Goal: Task Accomplishment & Management: Use online tool/utility

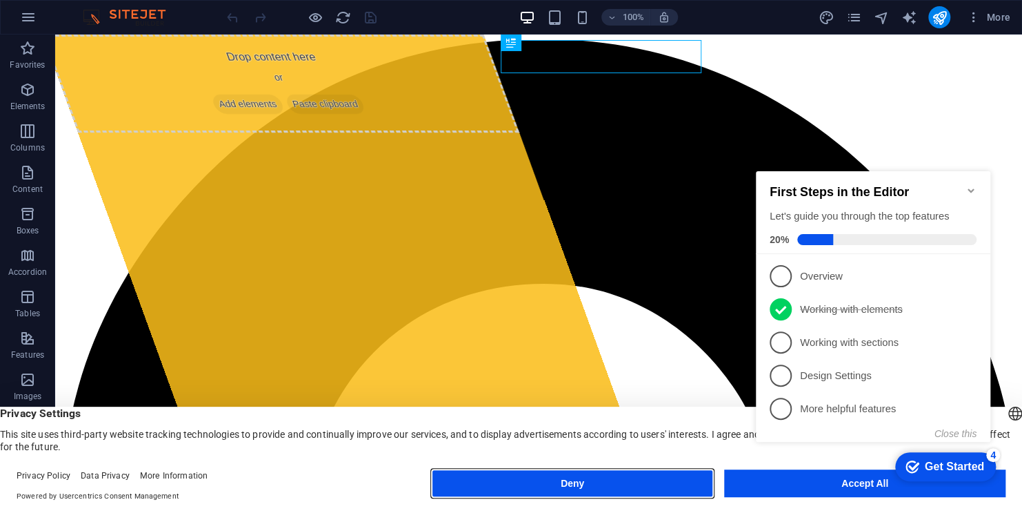
click at [564, 484] on button "Deny" at bounding box center [572, 483] width 281 height 28
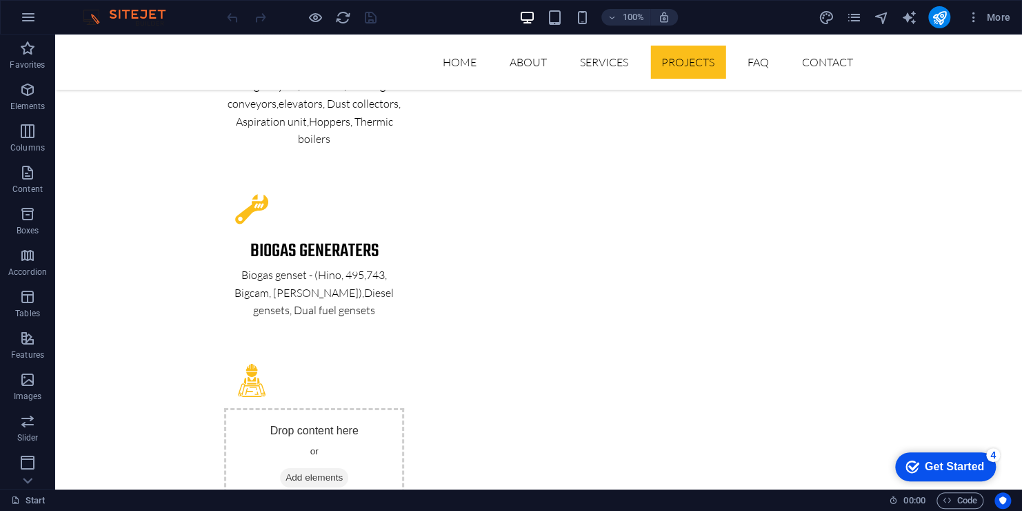
scroll to position [2070, 0]
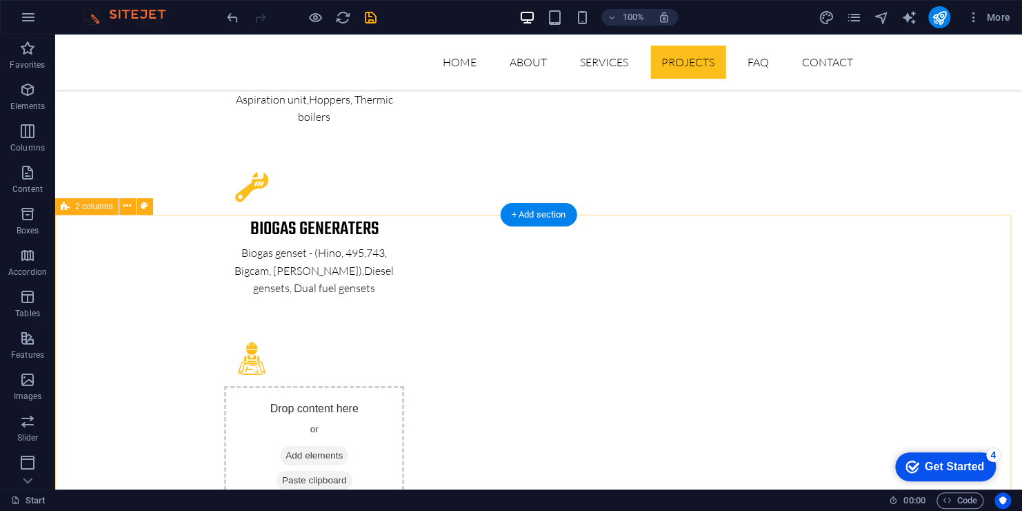
scroll to position [2277, 0]
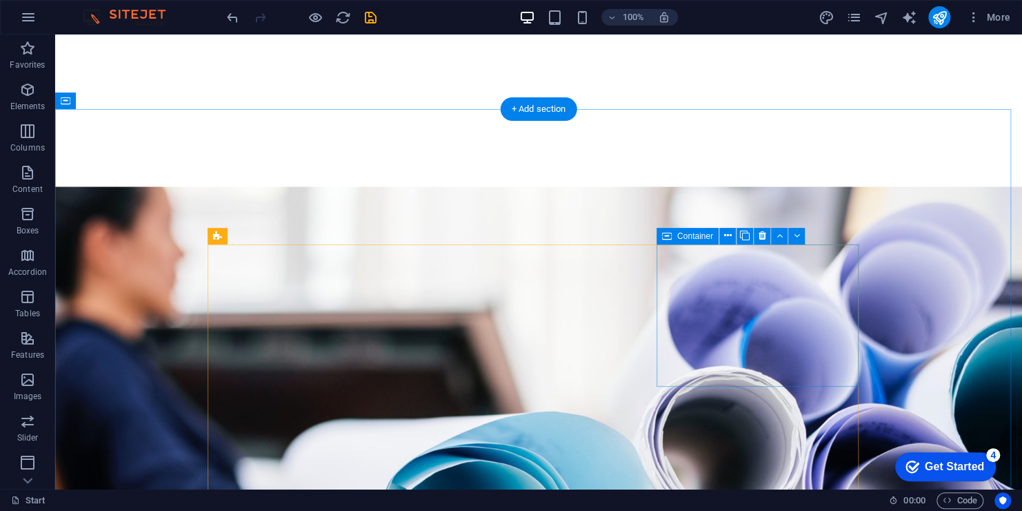
scroll to position [760, 0]
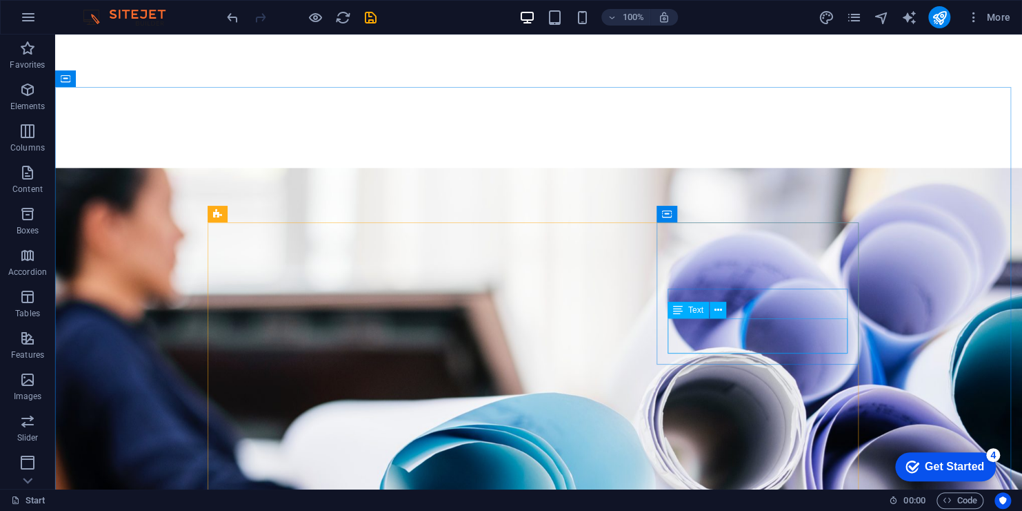
click at [695, 315] on div "Text" at bounding box center [688, 309] width 41 height 17
click at [691, 308] on span "Text" at bounding box center [695, 310] width 15 height 8
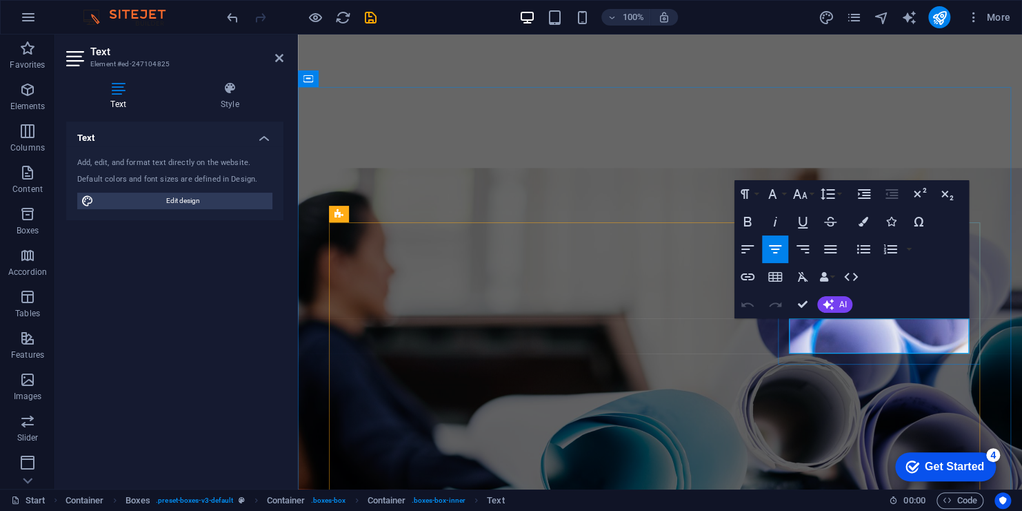
drag, startPoint x: 928, startPoint y: 326, endPoint x: 851, endPoint y: 330, distance: 76.7
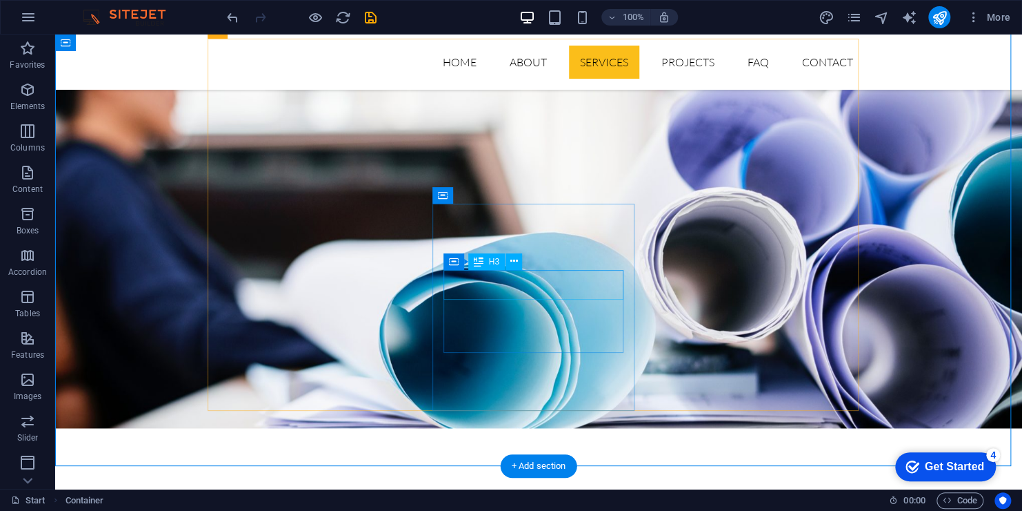
scroll to position [967, 0]
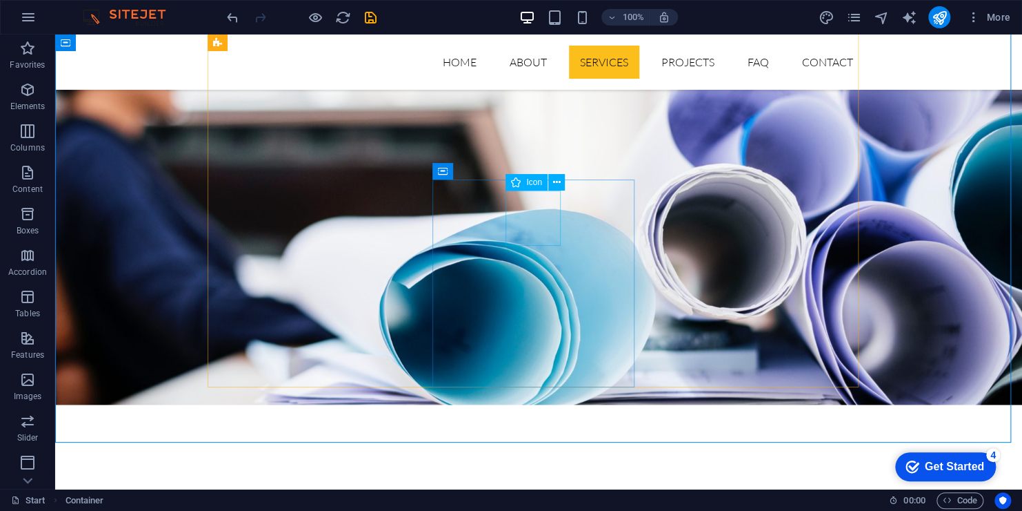
click at [538, 186] on span "Icon" at bounding box center [534, 182] width 16 height 8
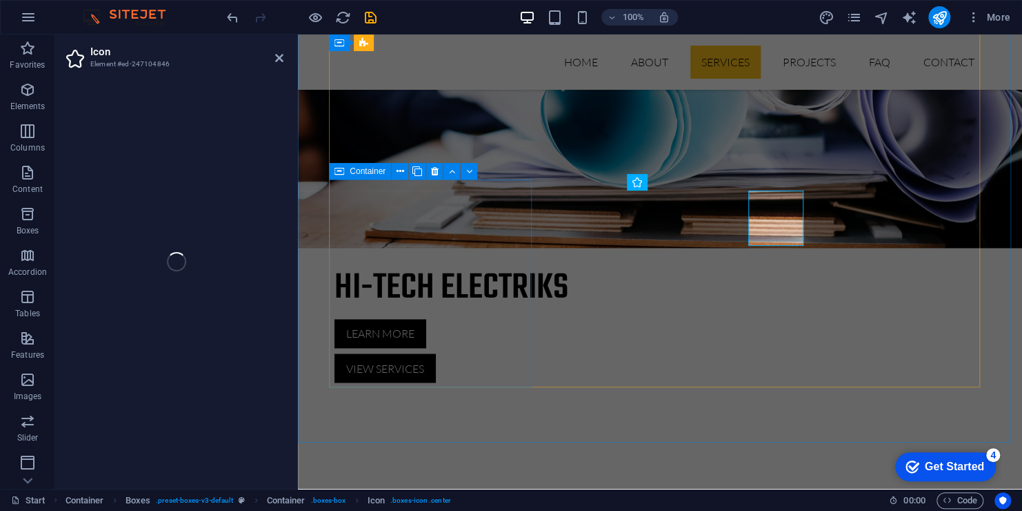
select select "xMidYMid"
select select "px"
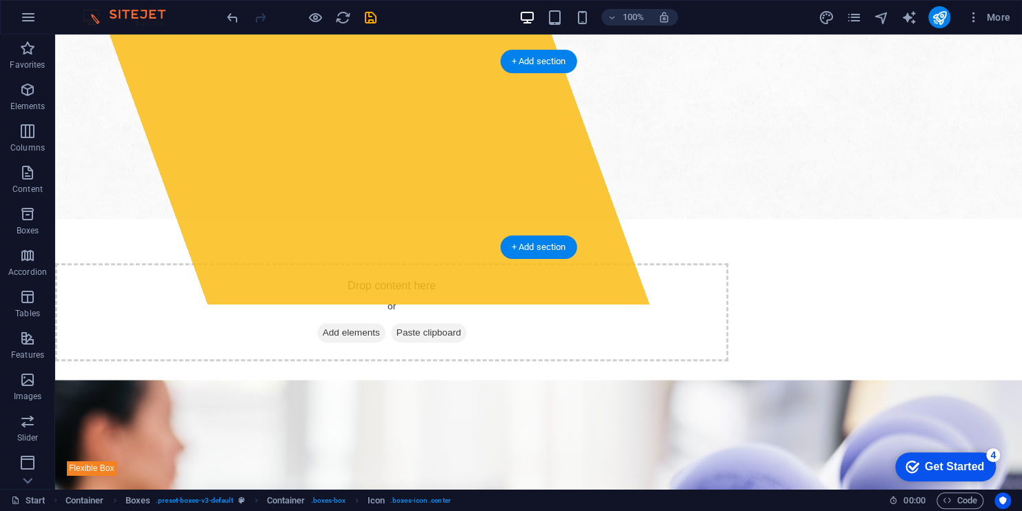
scroll to position [1, 0]
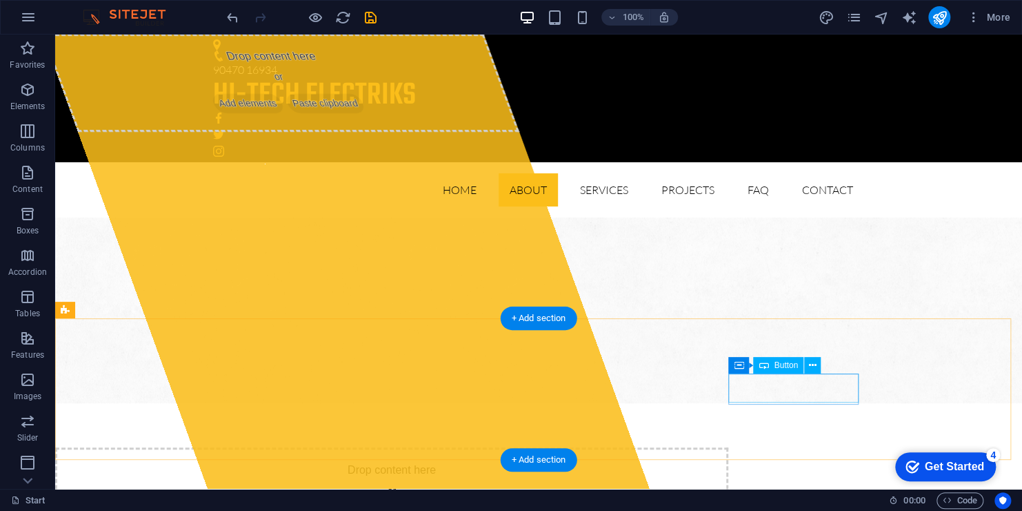
select select "%"
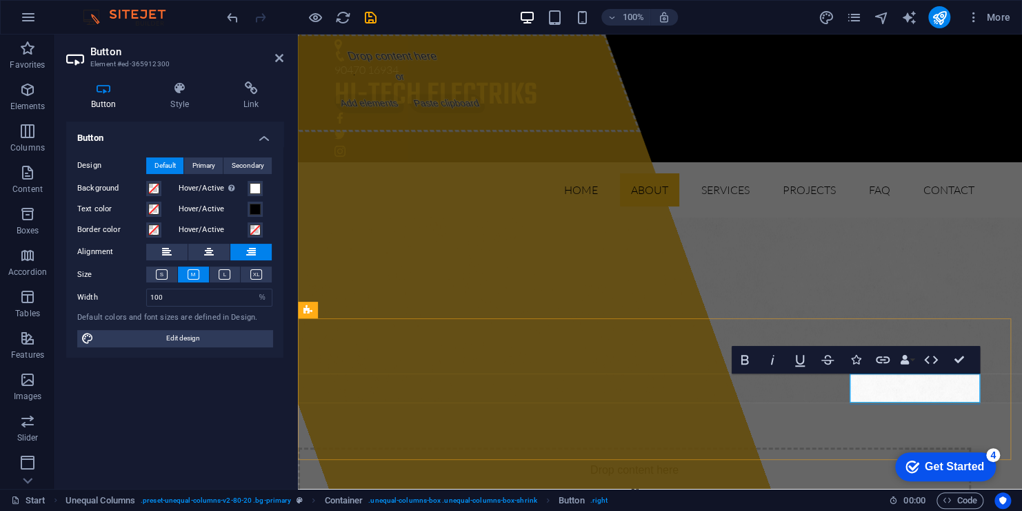
click at [962, 277] on figure at bounding box center [660, 310] width 724 height 186
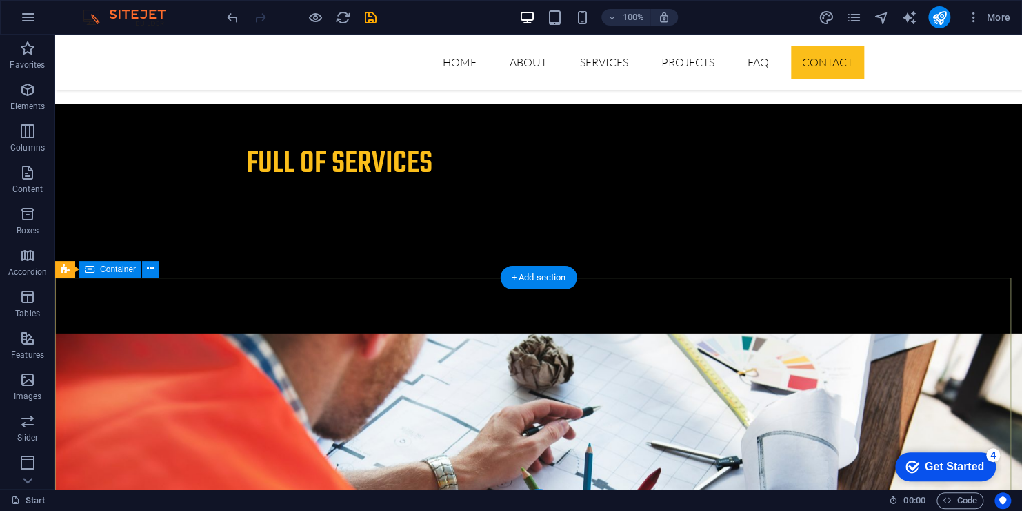
scroll to position [2553, 0]
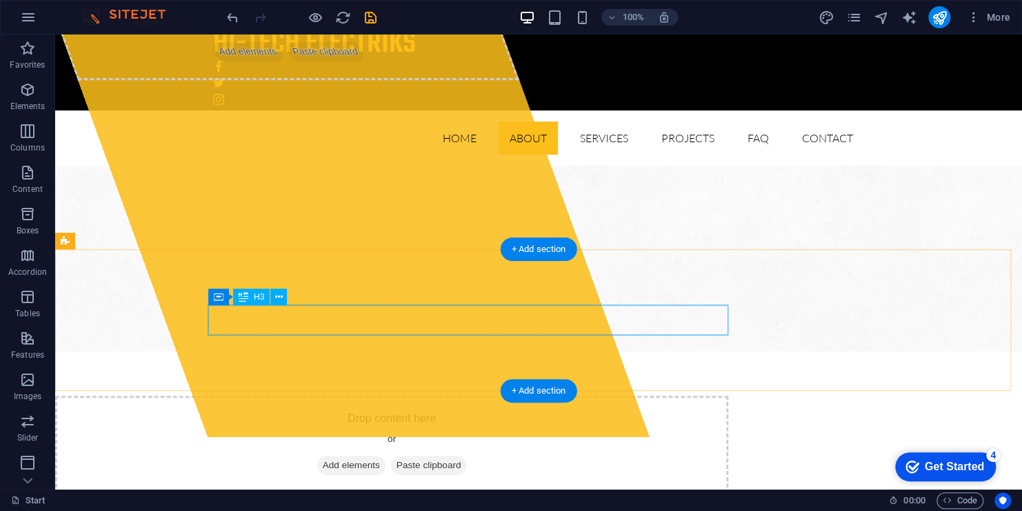
scroll to position [0, 0]
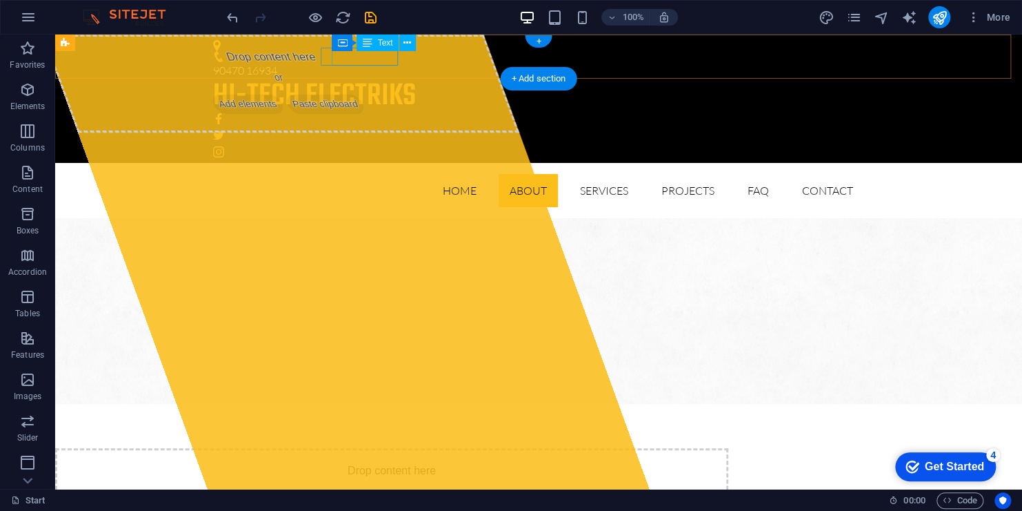
click at [356, 62] on div "90470 16934" at bounding box center [533, 71] width 640 height 18
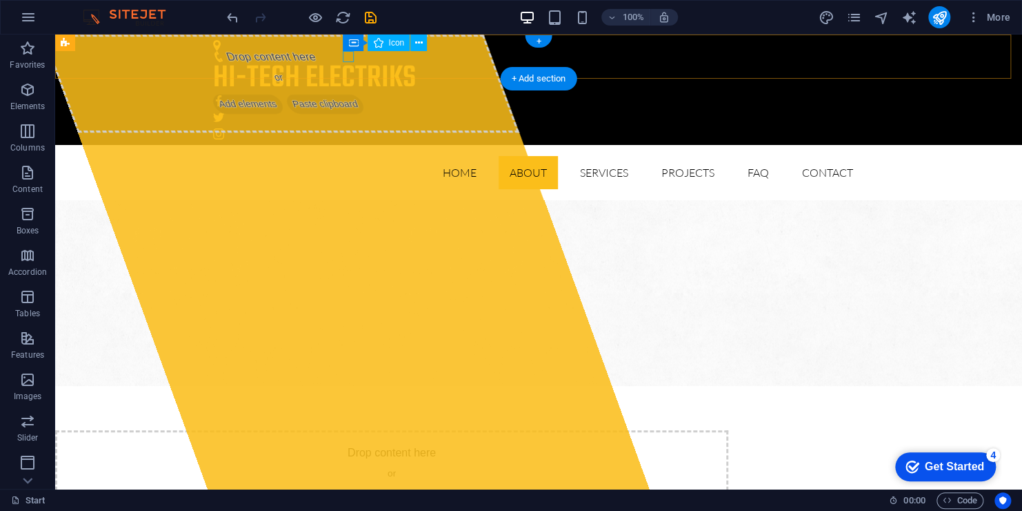
click at [346, 56] on figure at bounding box center [533, 56] width 640 height 11
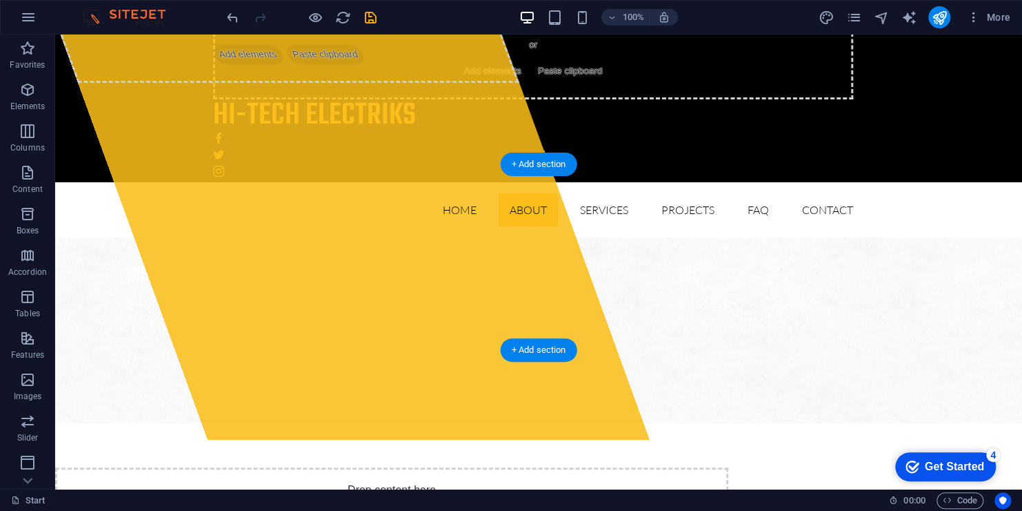
scroll to position [69, 0]
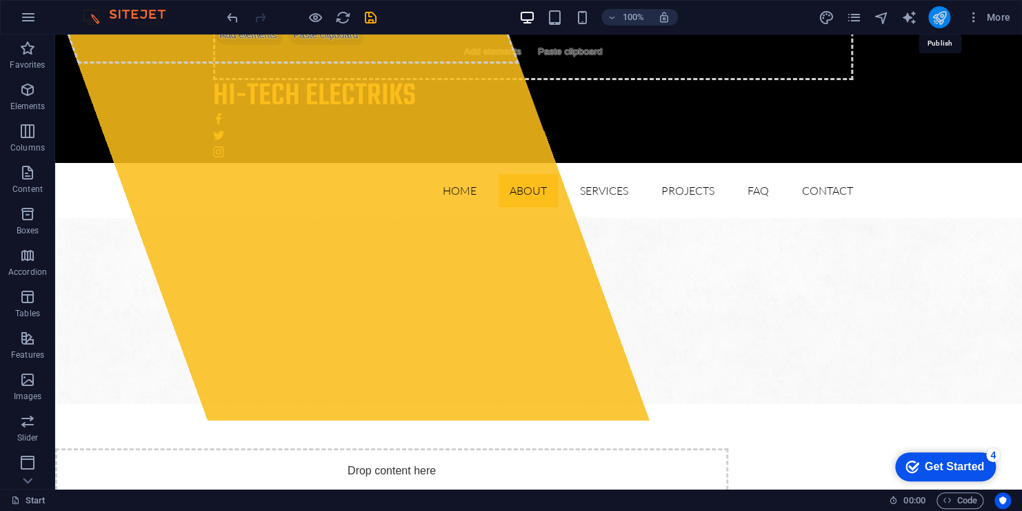
click at [934, 23] on icon "publish" at bounding box center [939, 18] width 16 height 16
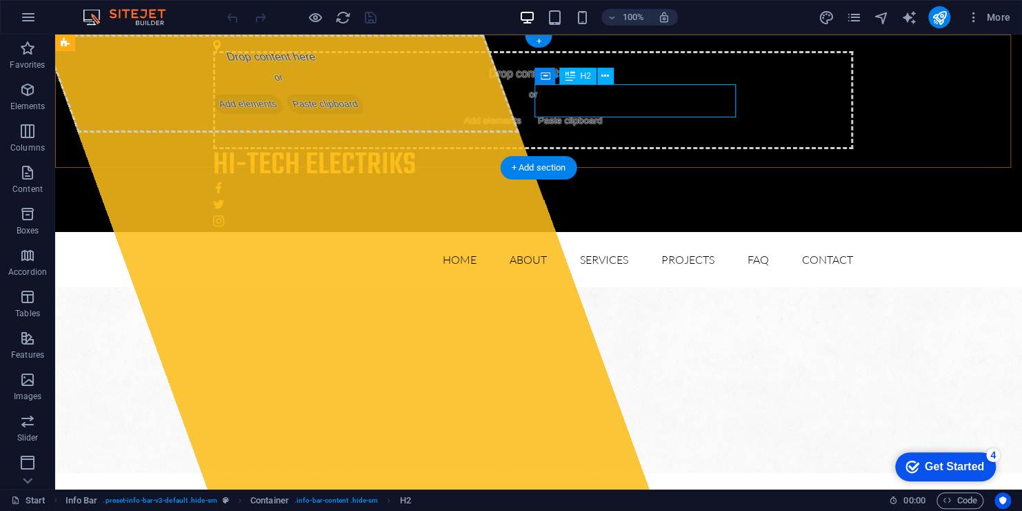
click at [655, 149] on div "HI-TECH ELECTRIKS" at bounding box center [533, 165] width 640 height 33
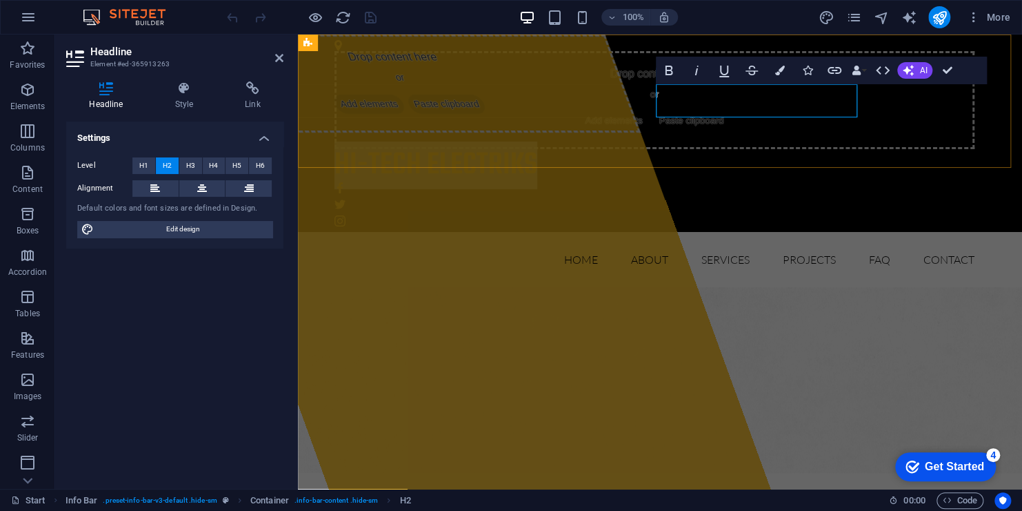
click at [855, 149] on h2 "HI-TECH ELECTRIKS" at bounding box center [655, 165] width 640 height 33
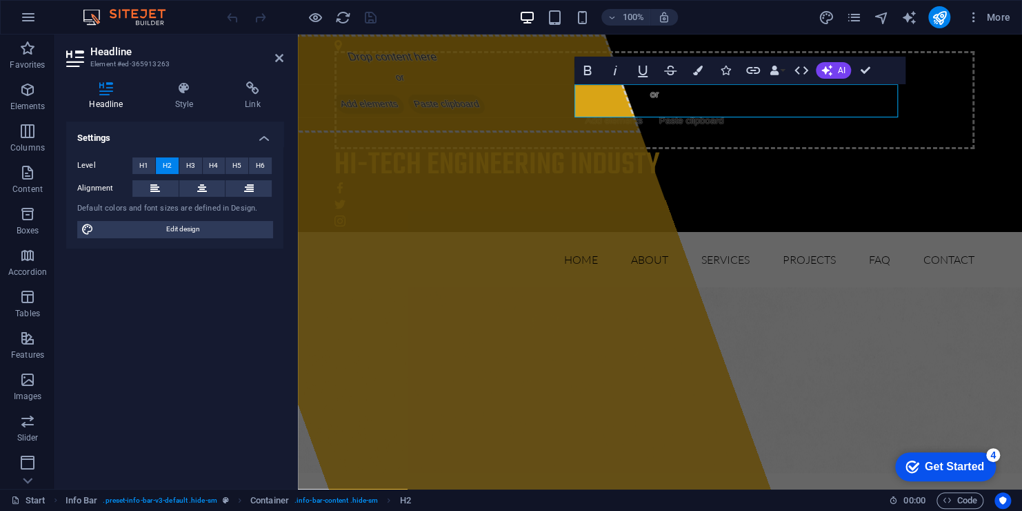
click at [486, 287] on figure at bounding box center [660, 380] width 724 height 186
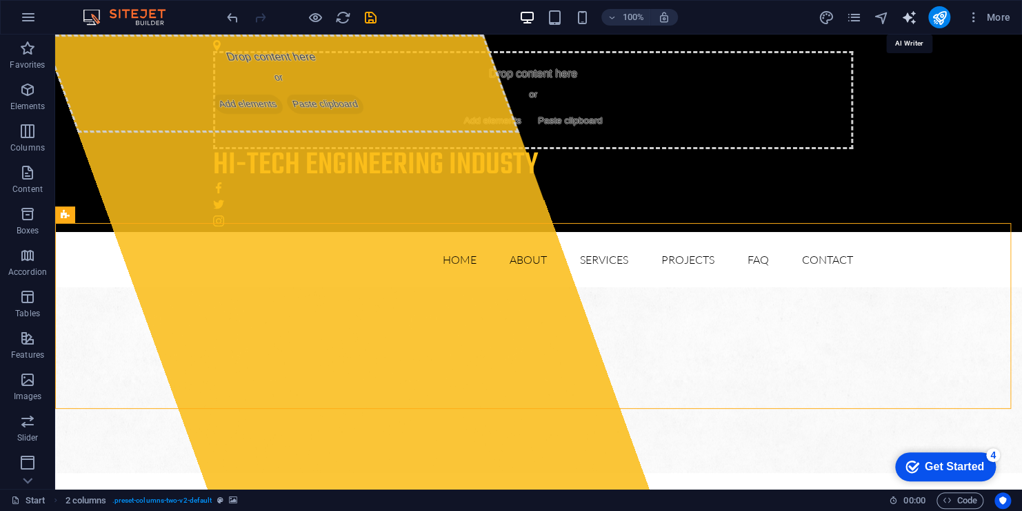
click at [907, 21] on icon "text_generator" at bounding box center [909, 18] width 16 height 16
select select "English"
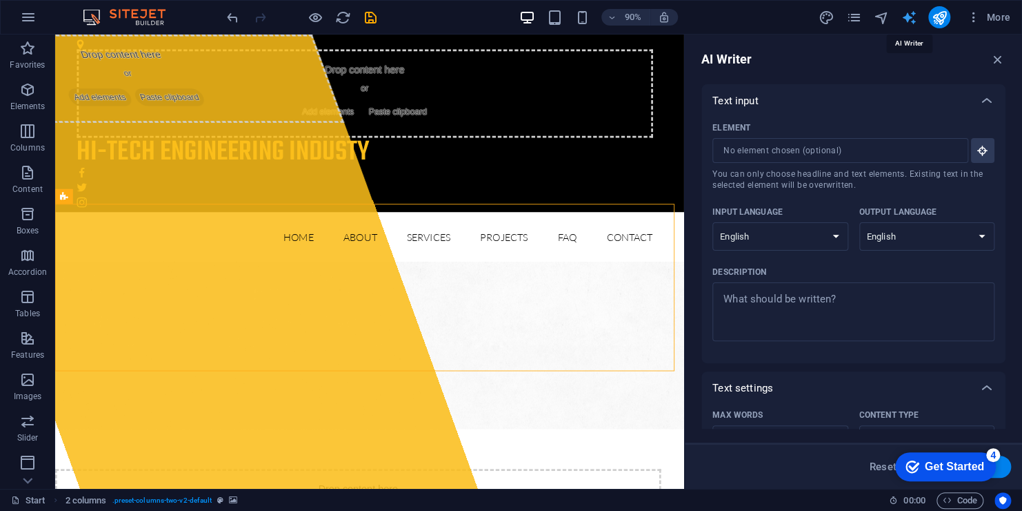
click at [915, 16] on icon "text_generator" at bounding box center [909, 18] width 16 height 16
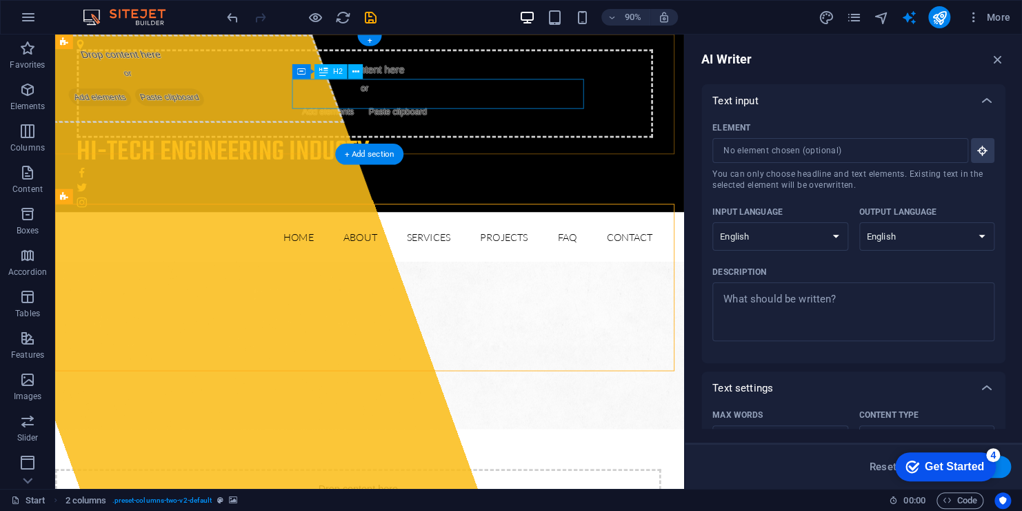
click at [521, 149] on div "HI-TECH ENGINEERING INDUSTY" at bounding box center [399, 165] width 640 height 33
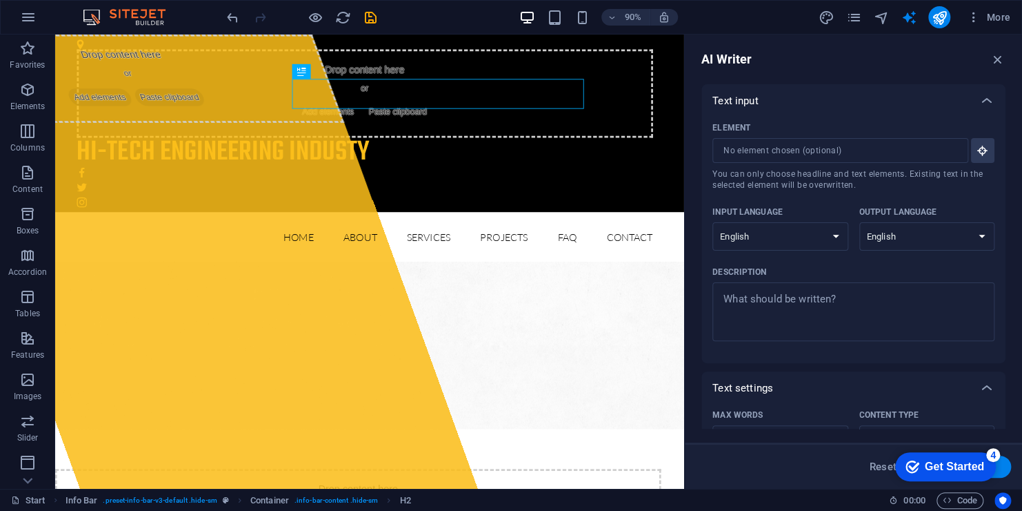
click at [954, 460] on div "Get Started" at bounding box center [954, 466] width 59 height 12
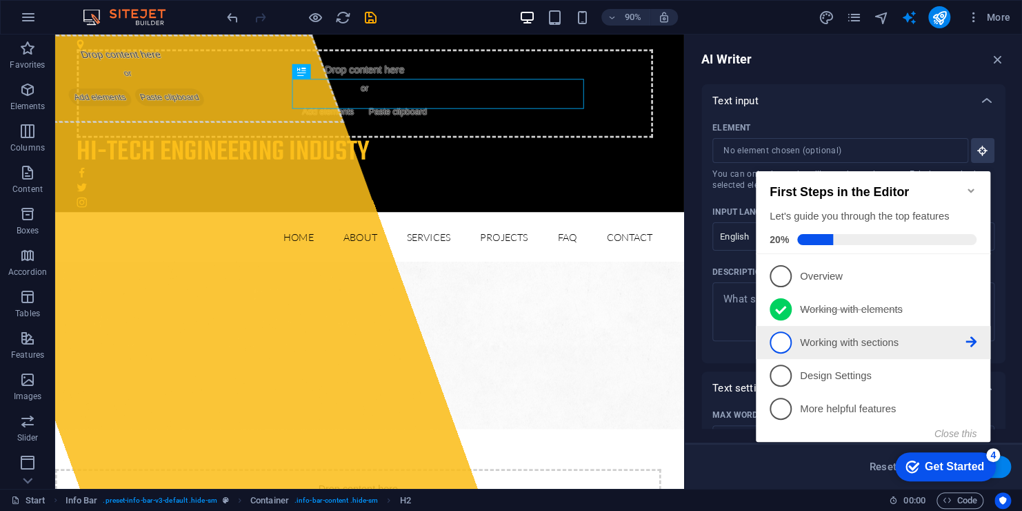
click at [831, 340] on p "Working with sections - incomplete" at bounding box center [883, 342] width 166 height 14
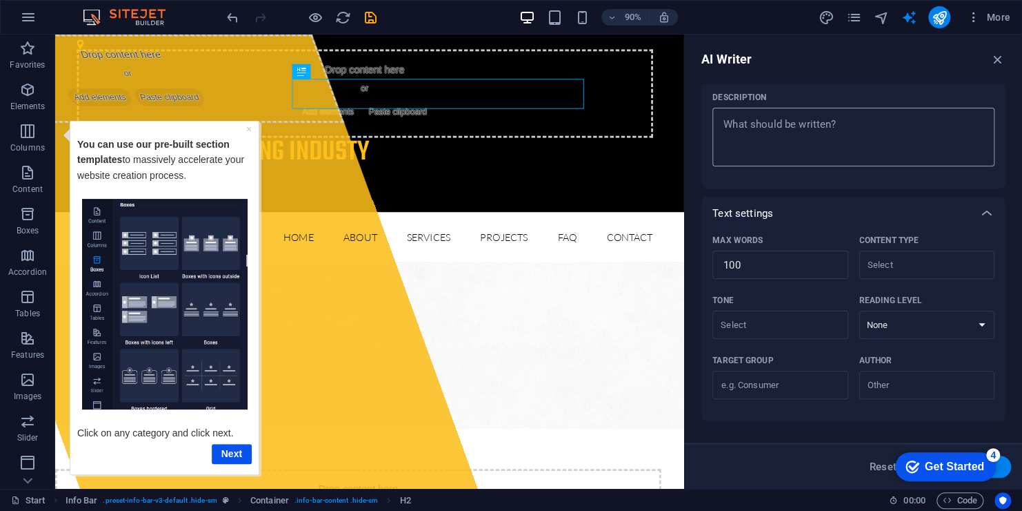
scroll to position [207, 0]
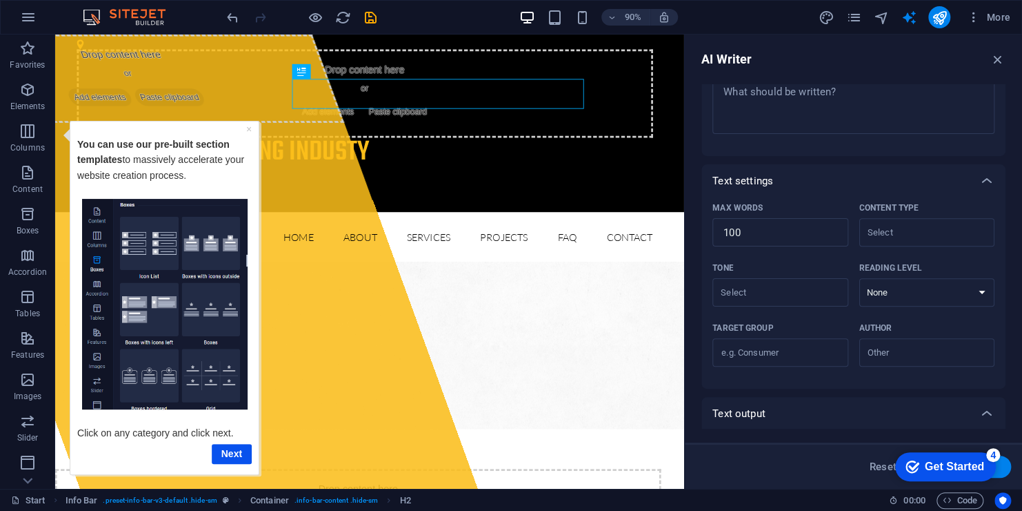
click at [1000, 50] on div "AI Writer Text input Element ​ You can only choose headline and text elements. …" at bounding box center [853, 261] width 337 height 454
click at [974, 22] on icon "button" at bounding box center [974, 17] width 14 height 14
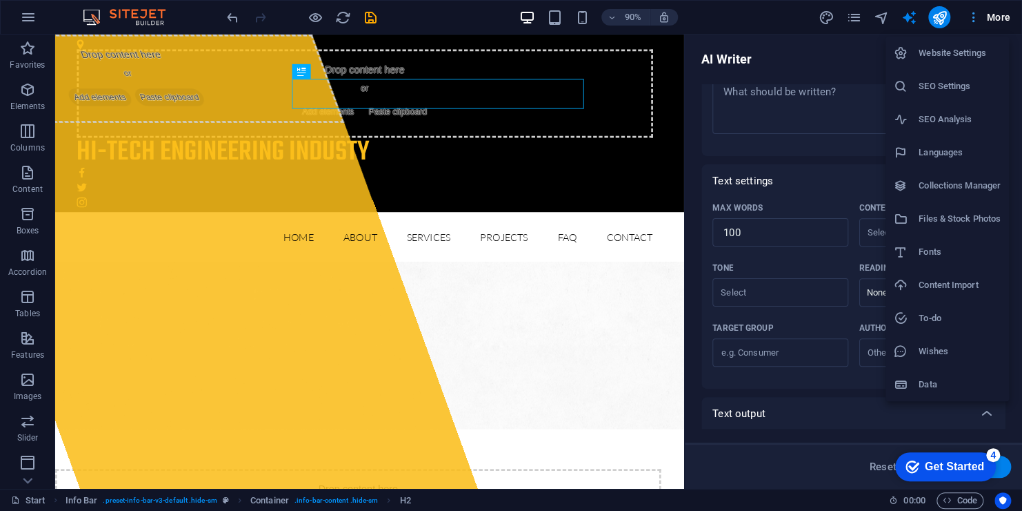
click at [974, 22] on div at bounding box center [511, 255] width 1022 height 511
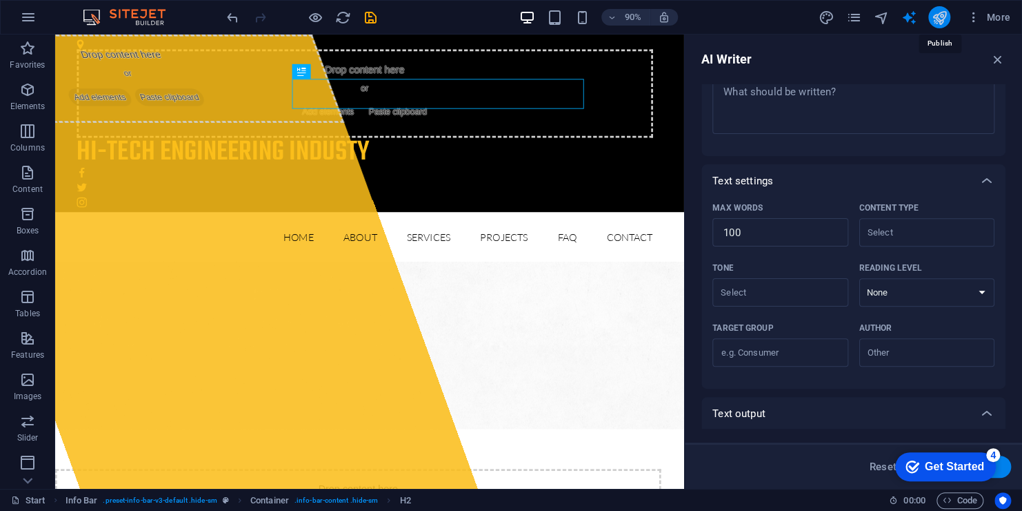
click at [944, 17] on icon "publish" at bounding box center [939, 18] width 16 height 16
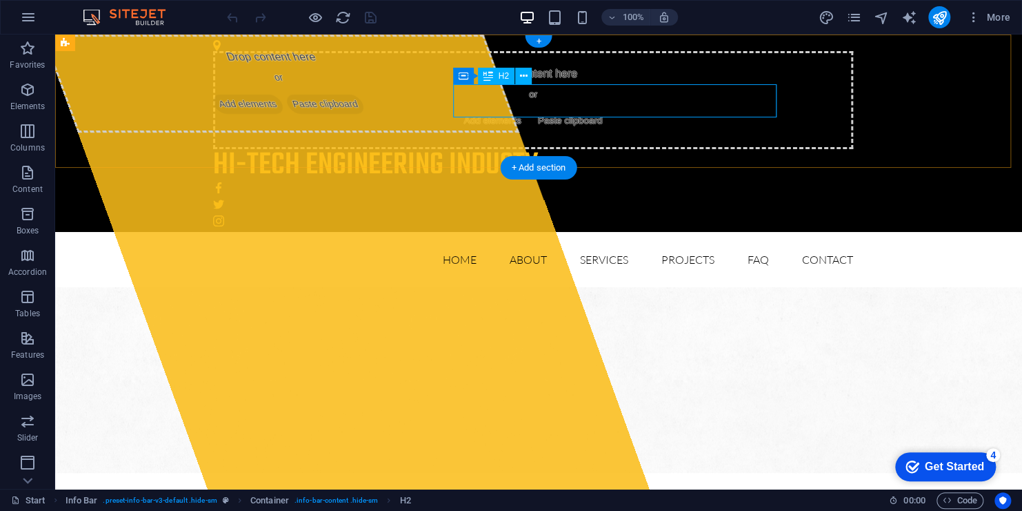
click at [499, 149] on div "HI-TECH ENGINEERING INDUSTY" at bounding box center [533, 165] width 640 height 33
click at [522, 70] on icon at bounding box center [523, 76] width 8 height 14
click at [484, 149] on div "HI-TECH ENGINEERING INDUSTY" at bounding box center [533, 165] width 640 height 33
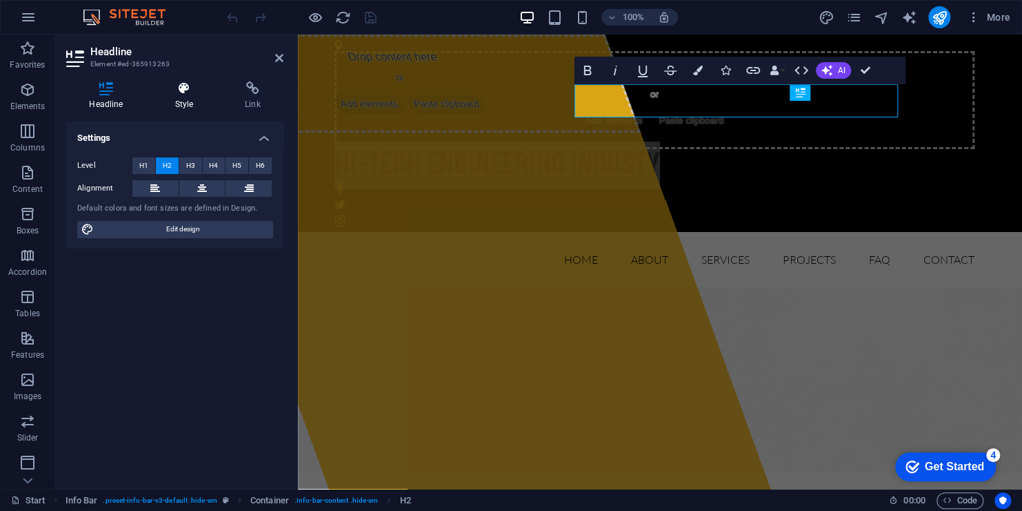
click at [184, 97] on h4 "Style" at bounding box center [187, 95] width 70 height 29
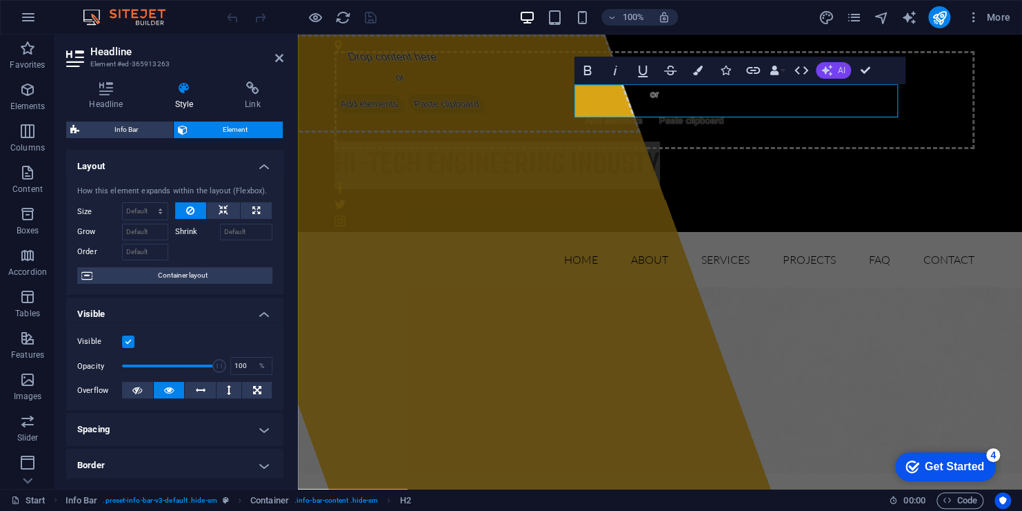
click at [824, 76] on button "AI" at bounding box center [833, 70] width 35 height 17
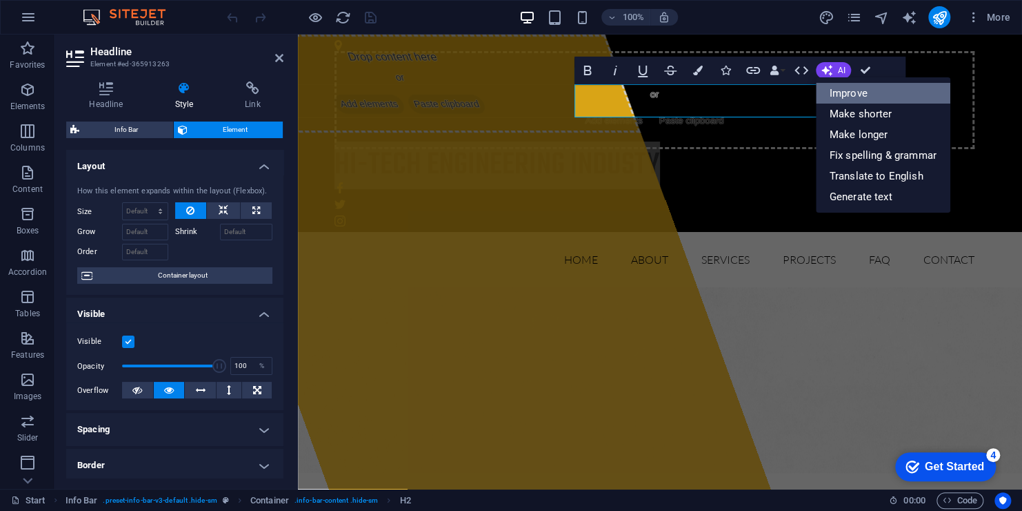
click at [845, 95] on link "Improve" at bounding box center [883, 93] width 135 height 21
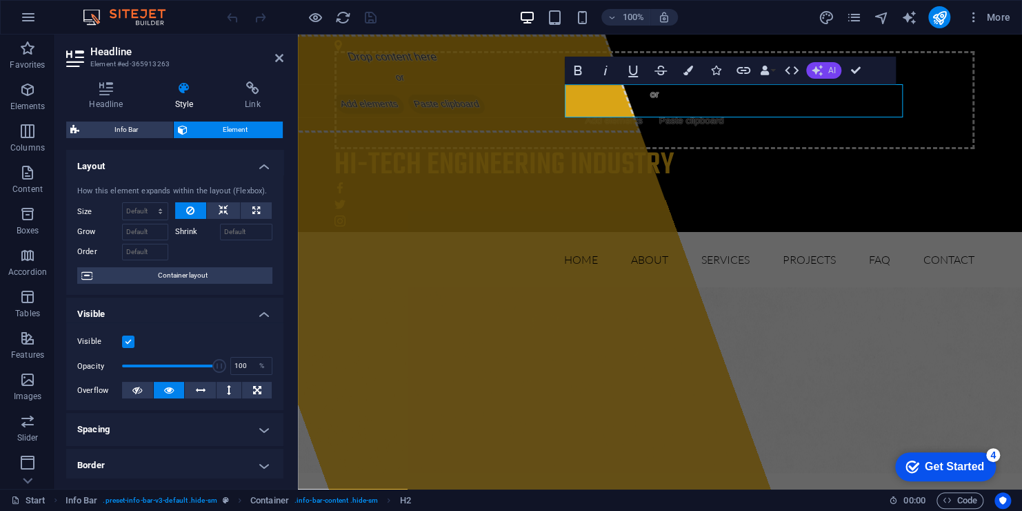
click at [833, 74] on span "AI" at bounding box center [833, 70] width 8 height 8
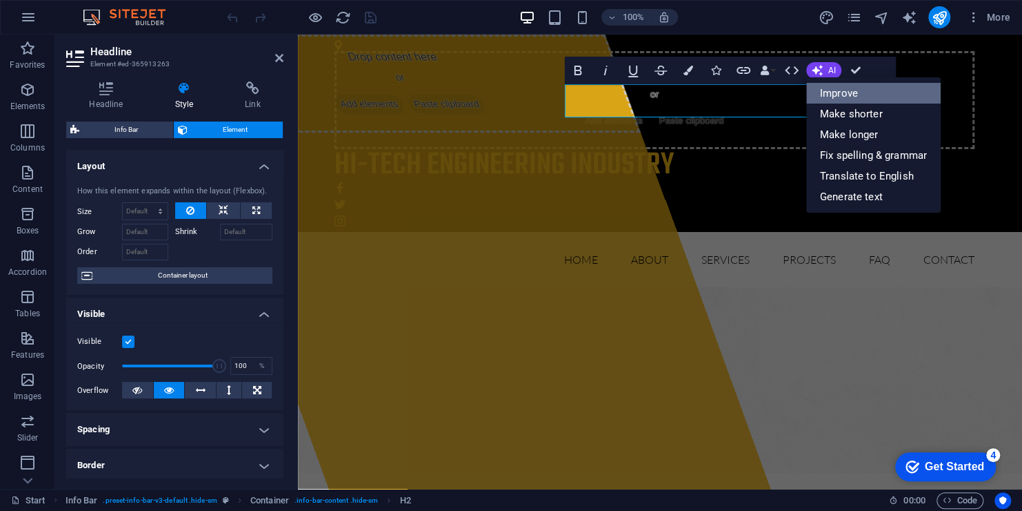
click at [837, 88] on link "Improve" at bounding box center [873, 93] width 135 height 21
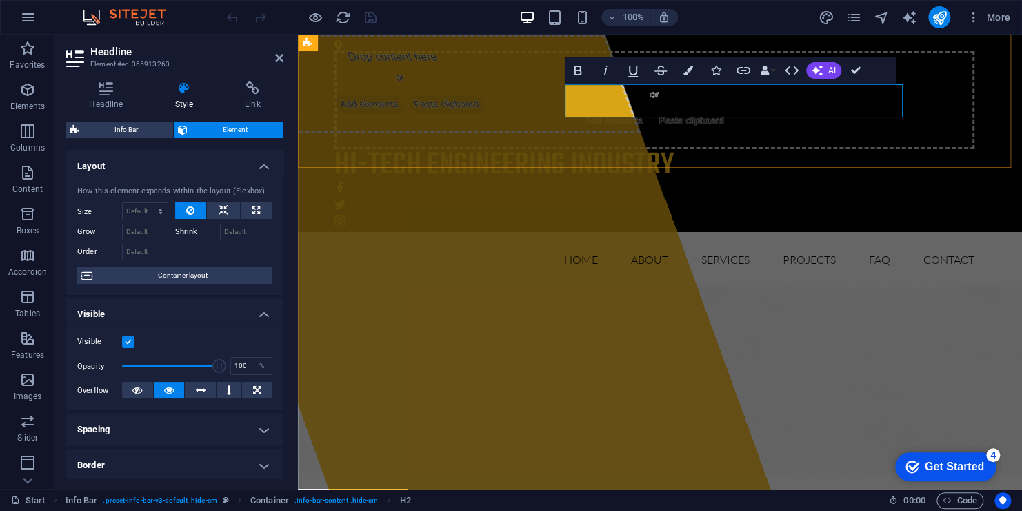
click at [677, 149] on h2 "Hi-Tech Engineering Industry" at bounding box center [655, 165] width 640 height 33
click at [586, 149] on h2 "Hi-Tech Engineering Industry" at bounding box center [655, 165] width 640 height 33
click at [838, 66] on button "AI" at bounding box center [823, 70] width 35 height 17
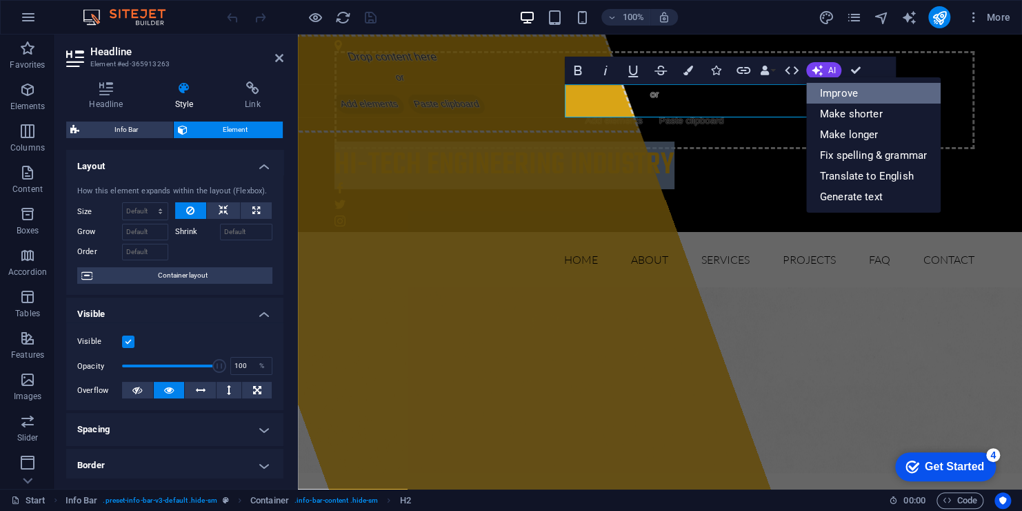
click at [822, 97] on link "Improve" at bounding box center [873, 93] width 135 height 21
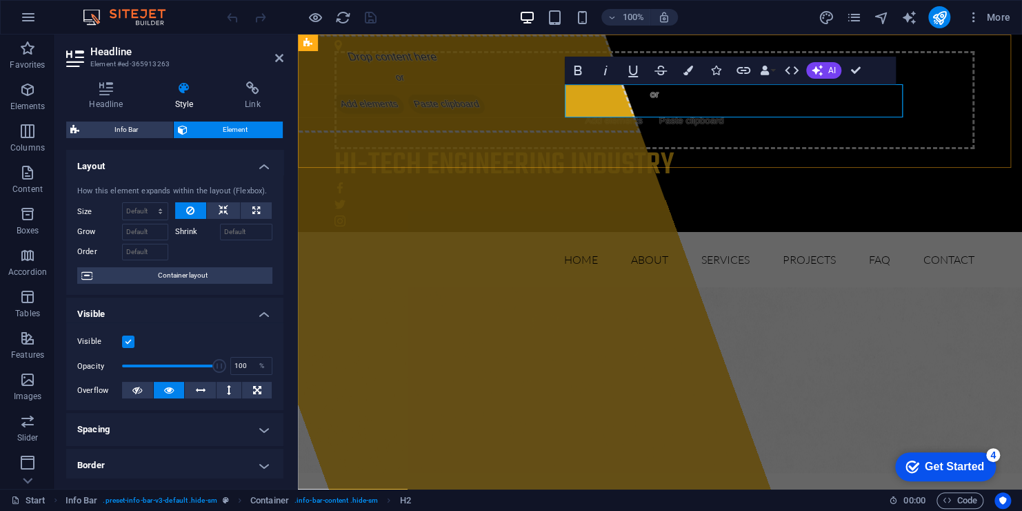
click at [713, 149] on h2 "Hi-Tech Engineering Industry" at bounding box center [655, 165] width 640 height 33
click at [99, 98] on h4 "Headline" at bounding box center [109, 95] width 86 height 29
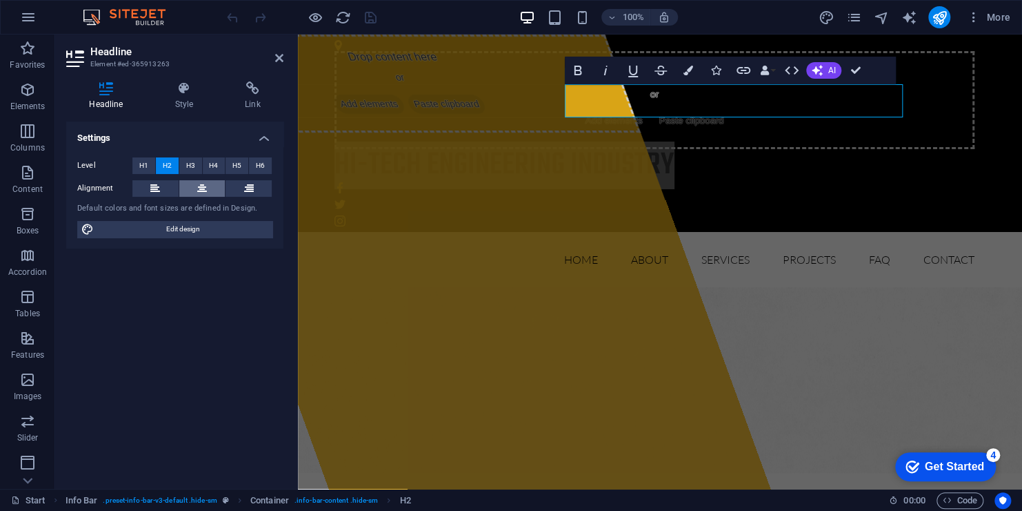
click at [199, 187] on icon at bounding box center [202, 188] width 10 height 17
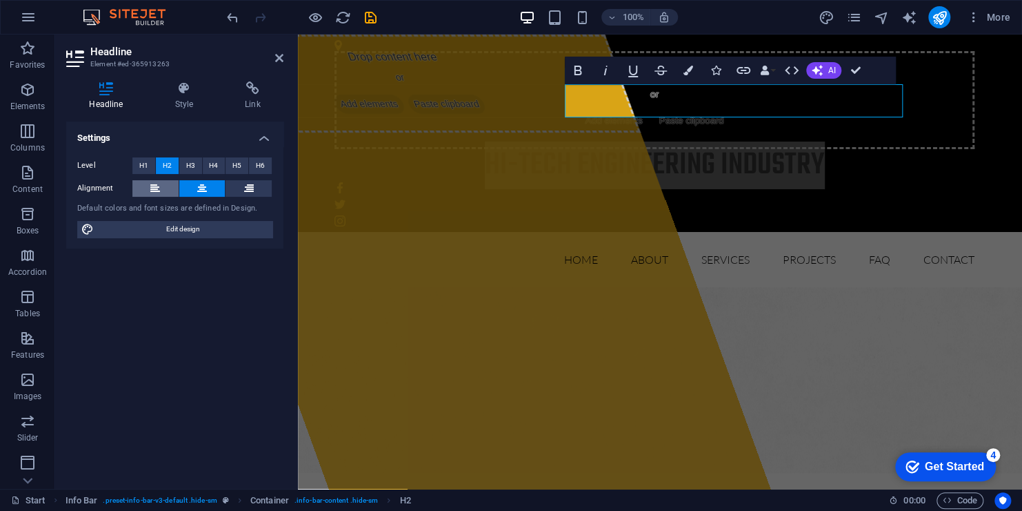
click at [144, 188] on button at bounding box center [155, 188] width 46 height 17
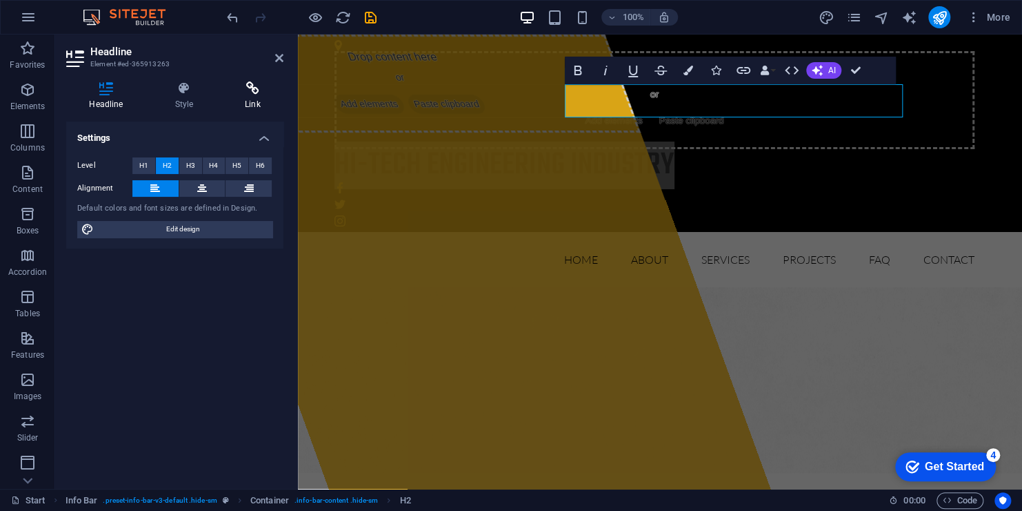
click at [243, 89] on icon at bounding box center [252, 88] width 61 height 14
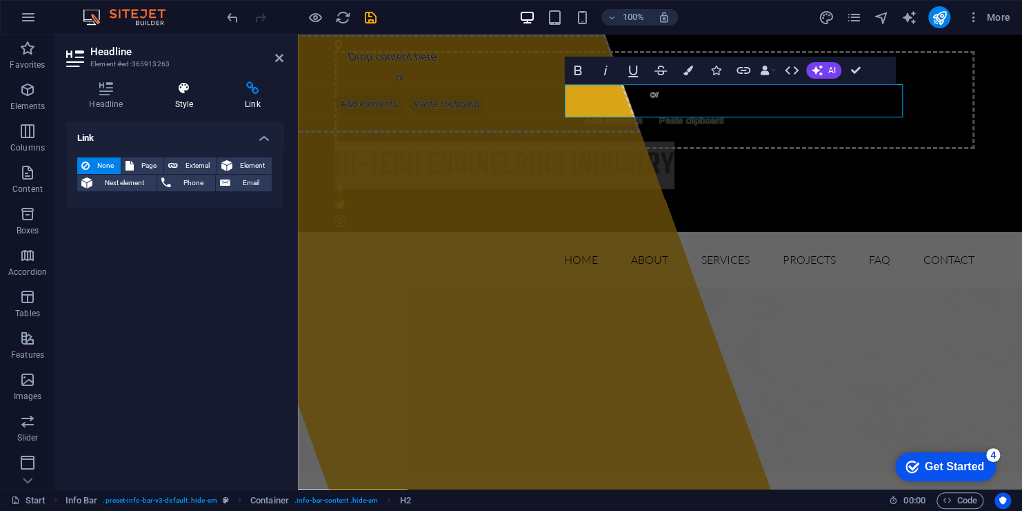
click at [186, 92] on icon at bounding box center [184, 88] width 65 height 14
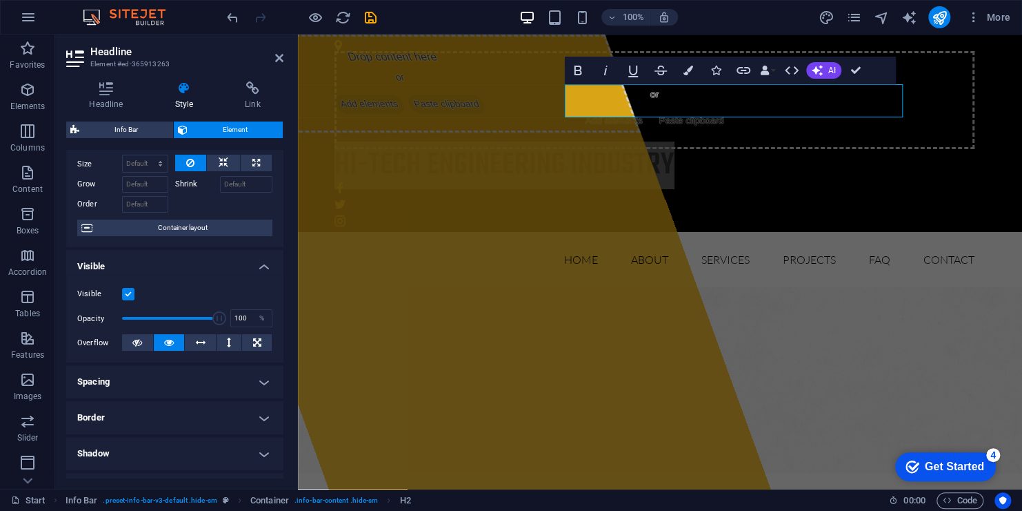
scroll to position [138, 0]
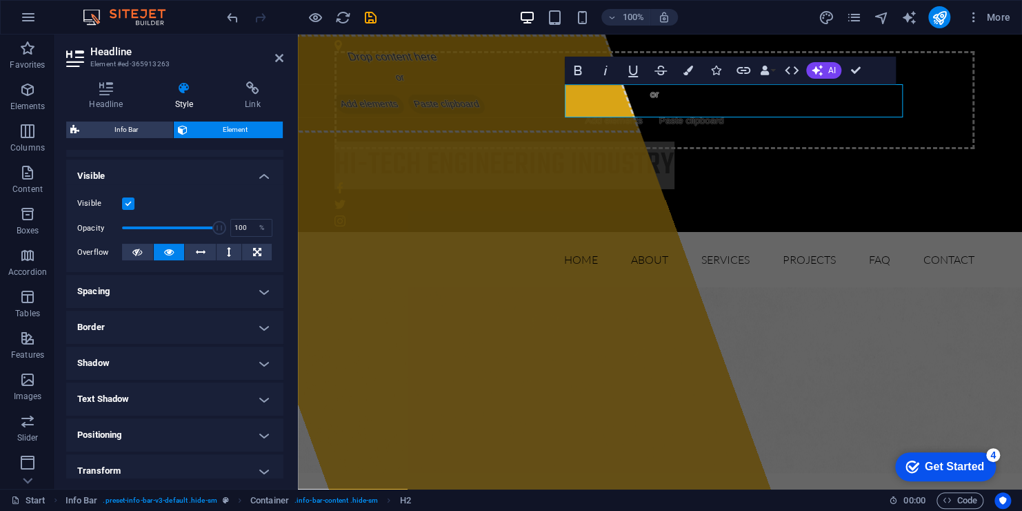
click at [195, 287] on h4 "Spacing" at bounding box center [174, 291] width 217 height 33
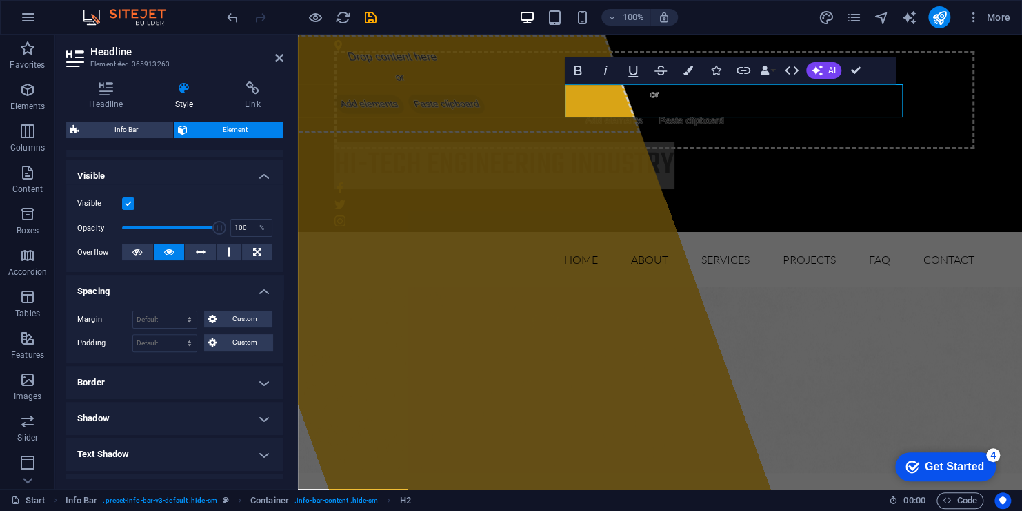
click at [195, 287] on h4 "Spacing" at bounding box center [174, 287] width 217 height 25
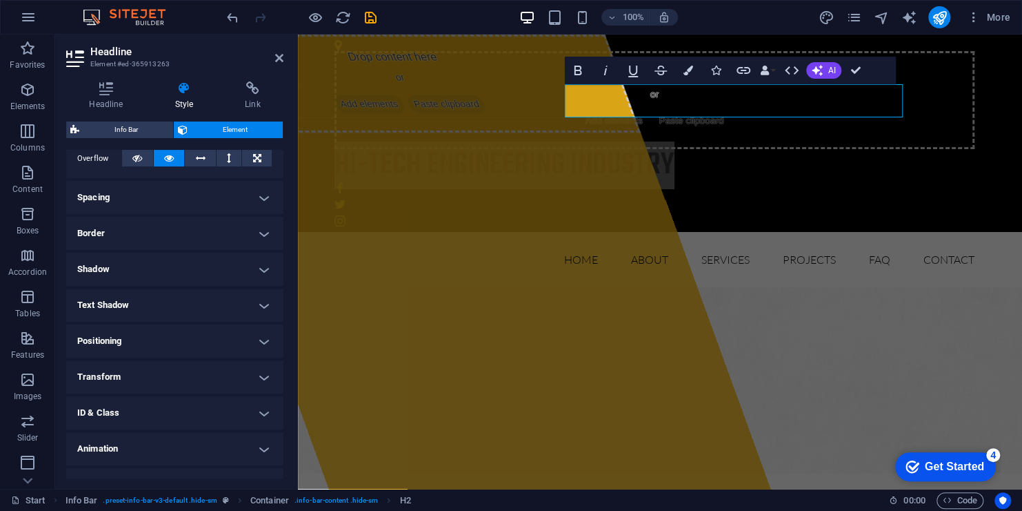
scroll to position [255, 0]
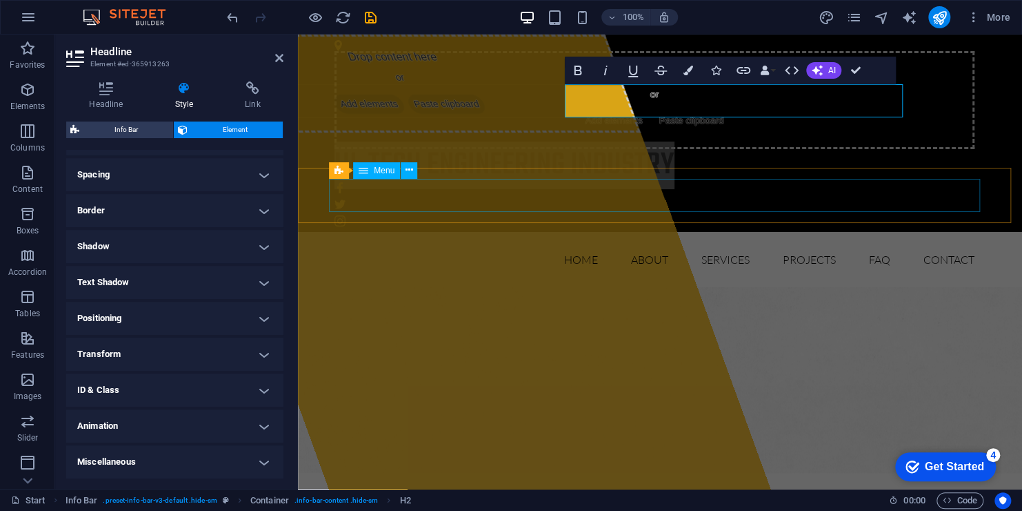
click at [453, 243] on nav "Home About Services Projects FAQ Contact" at bounding box center [660, 259] width 651 height 33
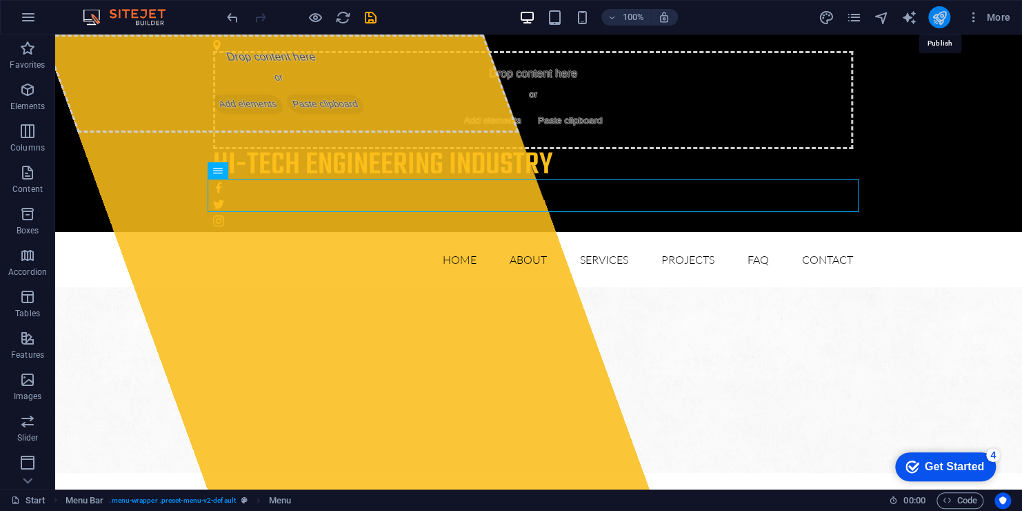
click at [935, 13] on icon "publish" at bounding box center [939, 18] width 16 height 16
